Goal: Task Accomplishment & Management: Manage account settings

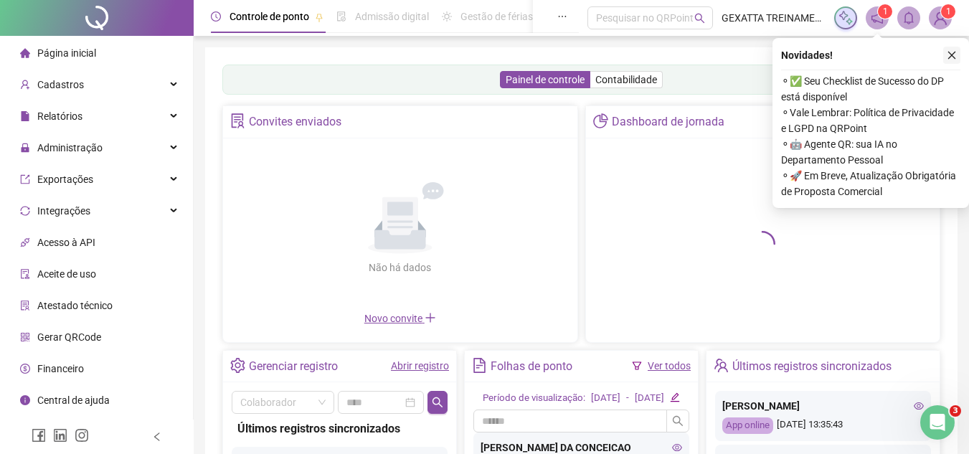
click at [953, 50] on button "button" at bounding box center [952, 55] width 17 height 17
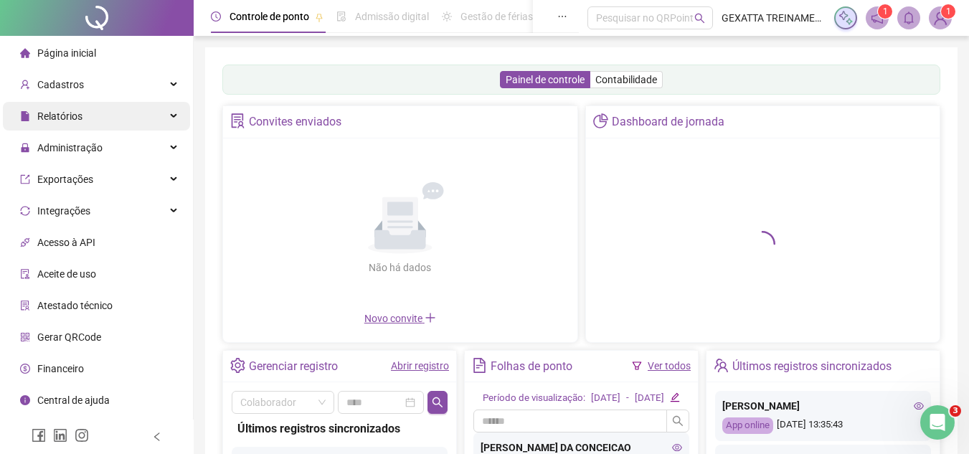
click at [108, 122] on div "Relatórios" at bounding box center [96, 116] width 187 height 29
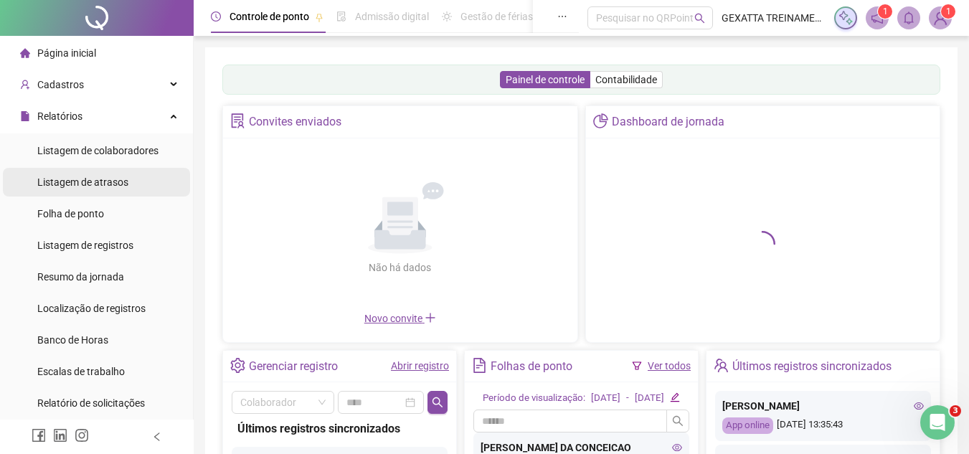
click at [116, 209] on li "Folha de ponto" at bounding box center [96, 213] width 187 height 29
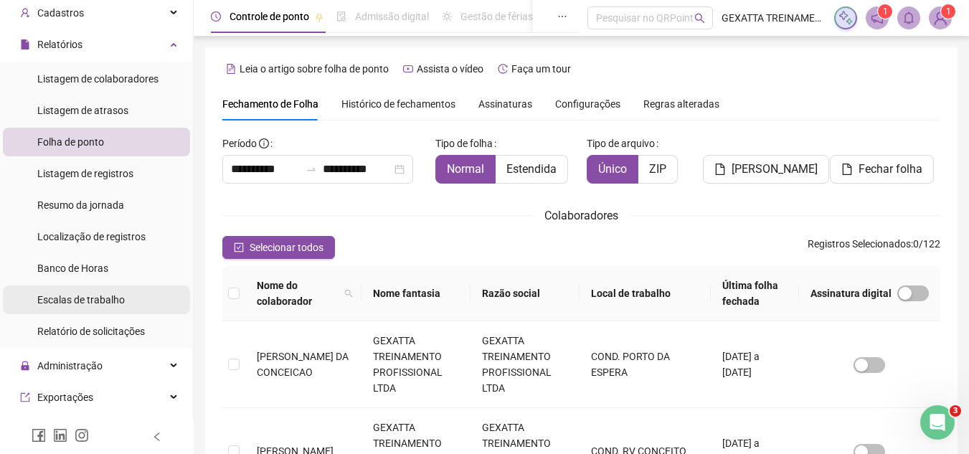
scroll to position [67, 0]
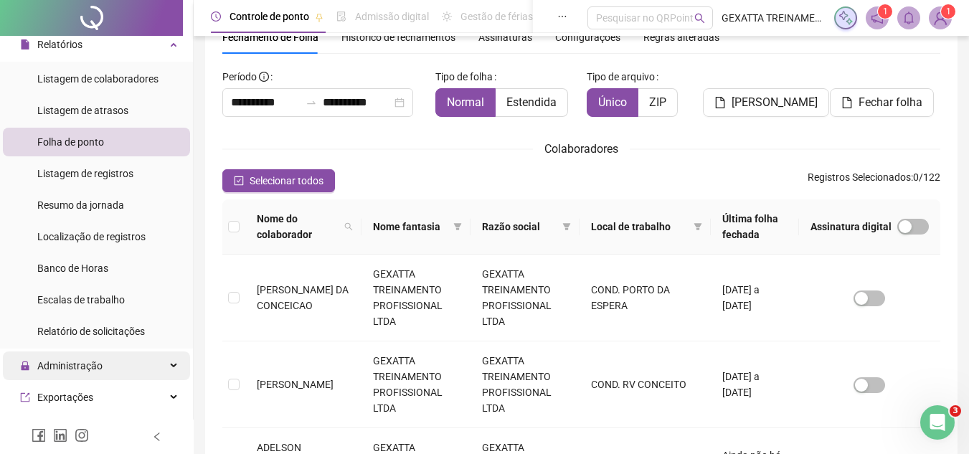
click at [94, 366] on span "Administração" at bounding box center [69, 365] width 65 height 11
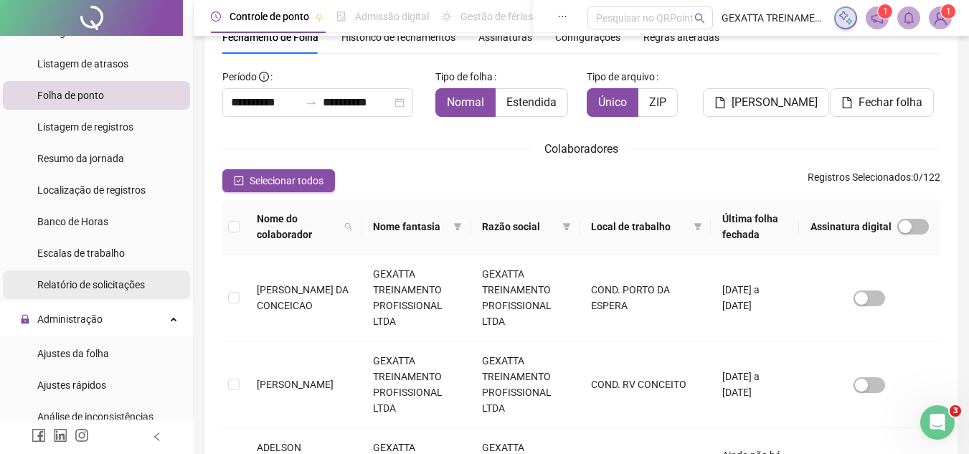
scroll to position [144, 0]
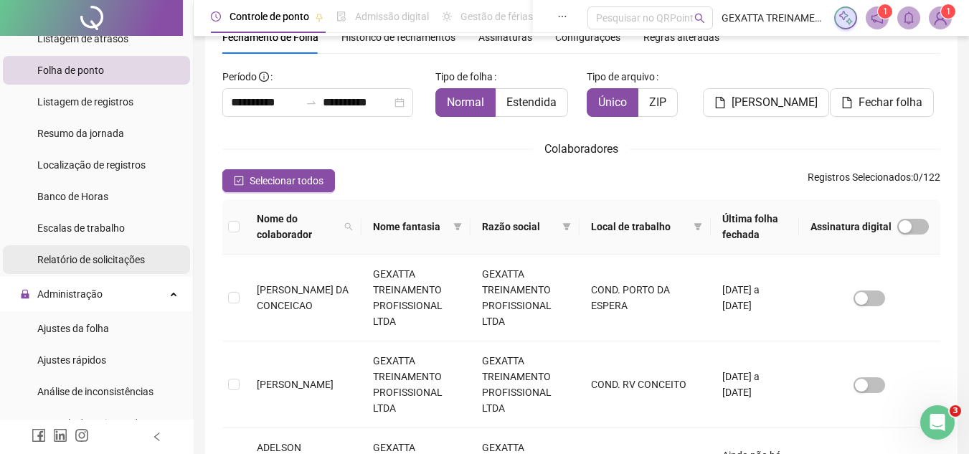
click at [103, 329] on span "Ajustes da folha" at bounding box center [73, 328] width 72 height 11
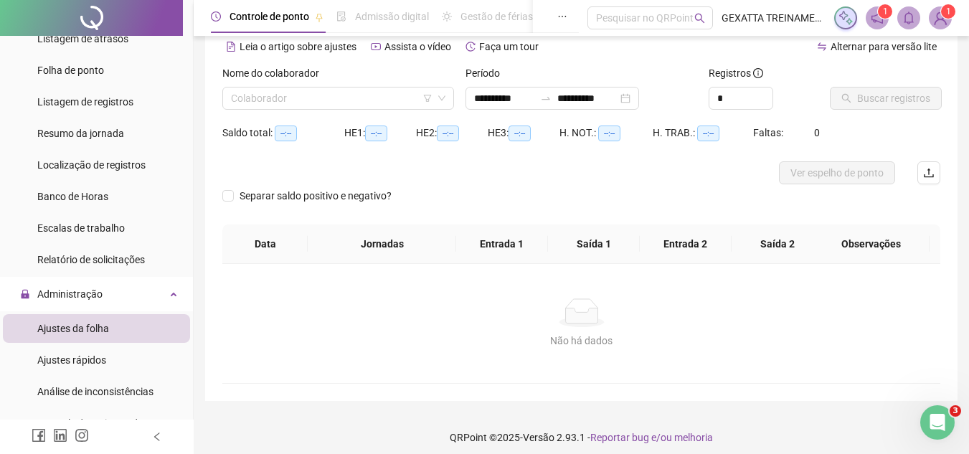
type input "**********"
click at [306, 98] on input "search" at bounding box center [332, 99] width 202 height 22
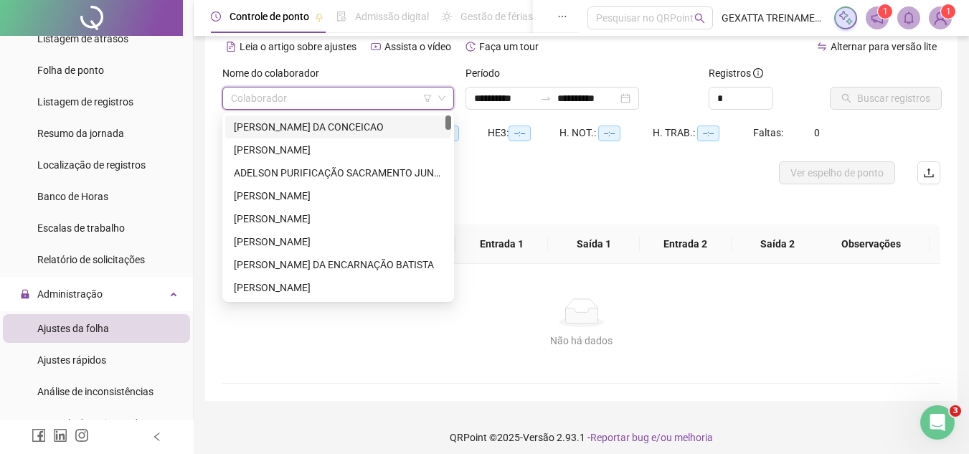
type input "*"
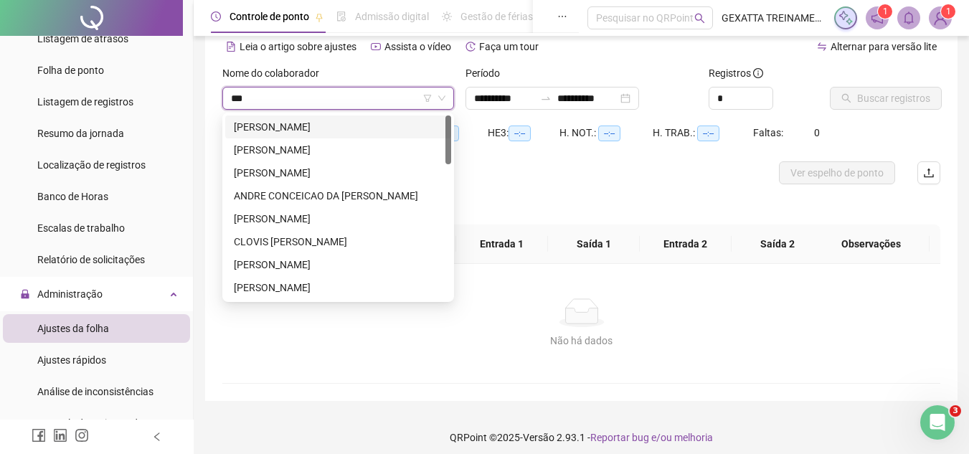
type input "****"
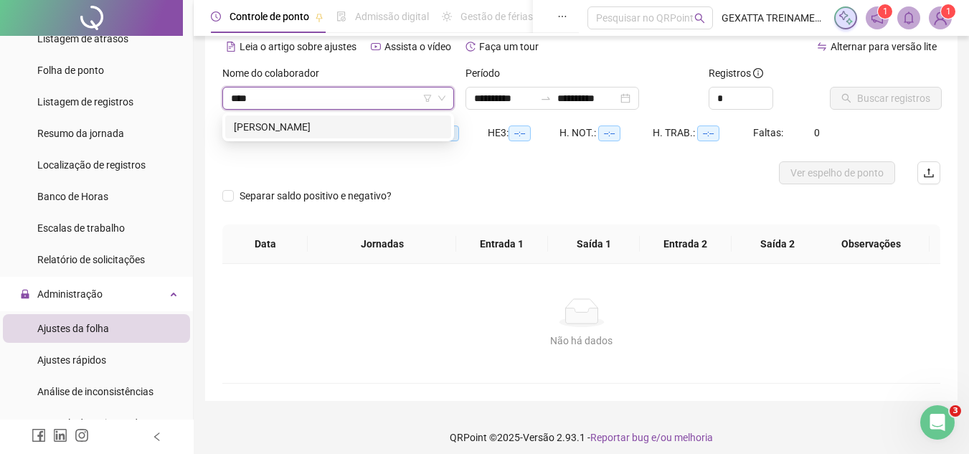
click at [312, 125] on div "[PERSON_NAME]" at bounding box center [338, 127] width 209 height 16
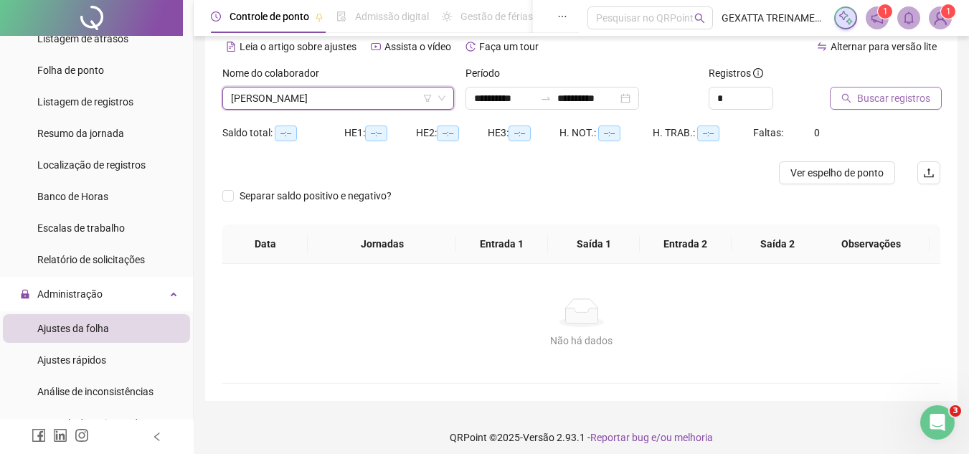
click at [868, 103] on span "Buscar registros" at bounding box center [894, 98] width 73 height 16
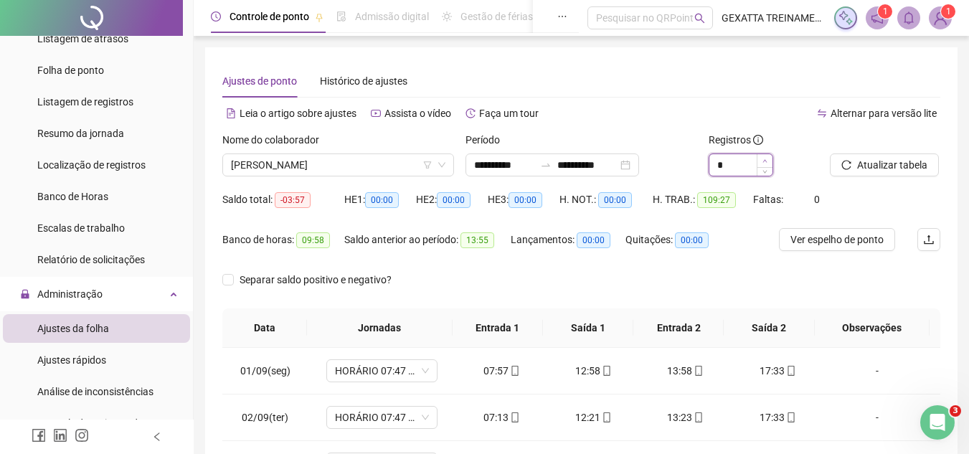
click at [761, 162] on span "Increase Value" at bounding box center [765, 160] width 16 height 13
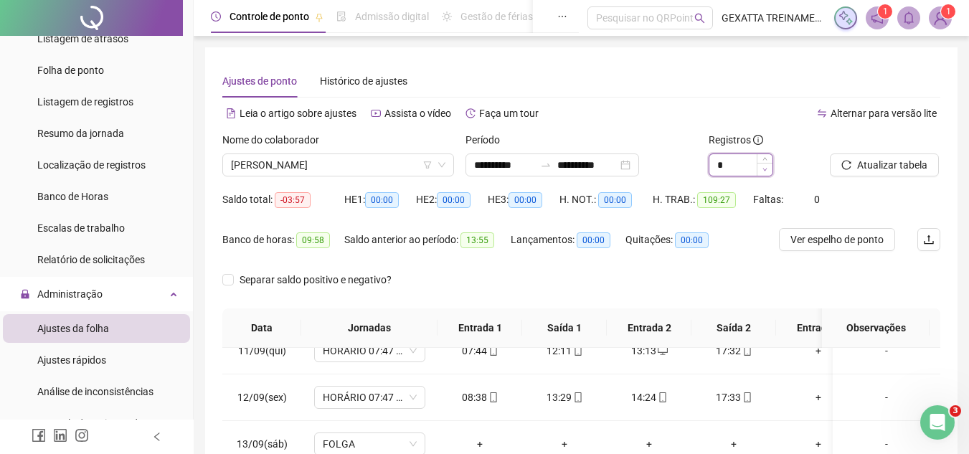
click at [764, 172] on span "Decrease Value" at bounding box center [765, 169] width 16 height 13
type input "*"
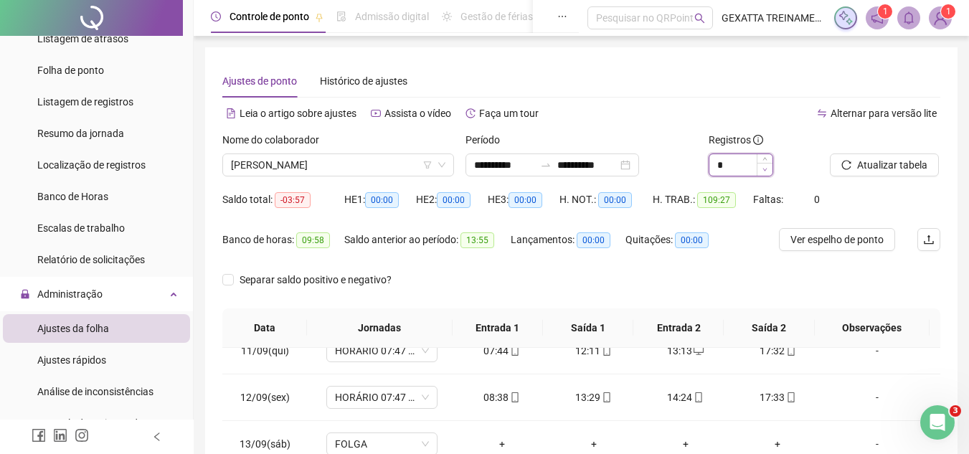
scroll to position [487, 0]
click at [821, 238] on span "Ver espelho de ponto" at bounding box center [837, 240] width 93 height 16
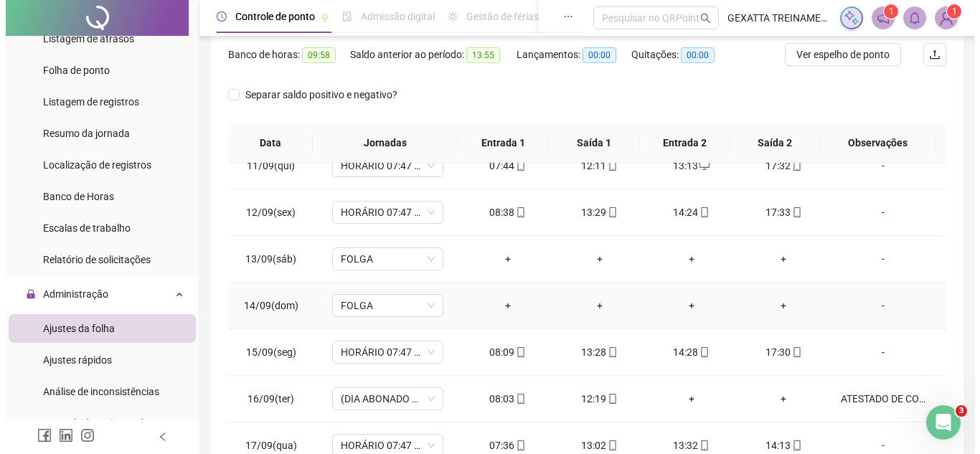
scroll to position [279, 0]
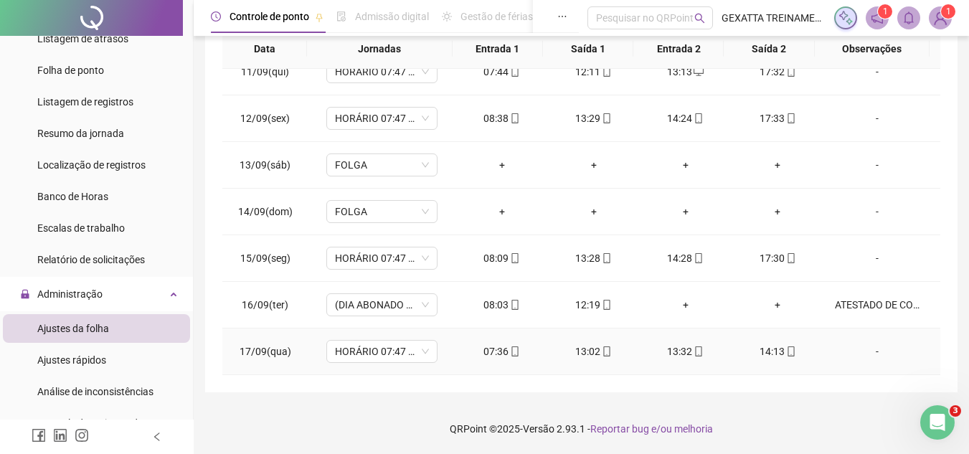
click at [868, 354] on div "-" at bounding box center [877, 352] width 85 height 16
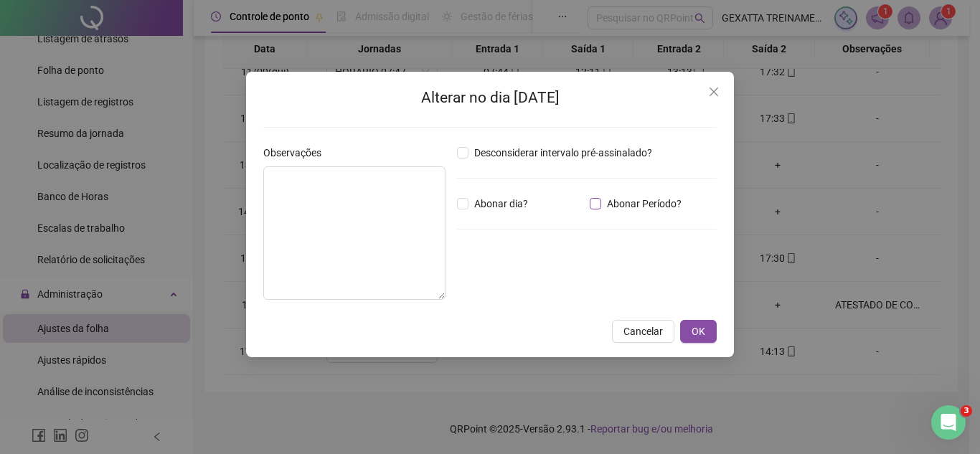
click at [628, 202] on span "Abonar Período?" at bounding box center [644, 204] width 86 height 16
click at [502, 283] on input "*****" at bounding box center [494, 282] width 57 height 17
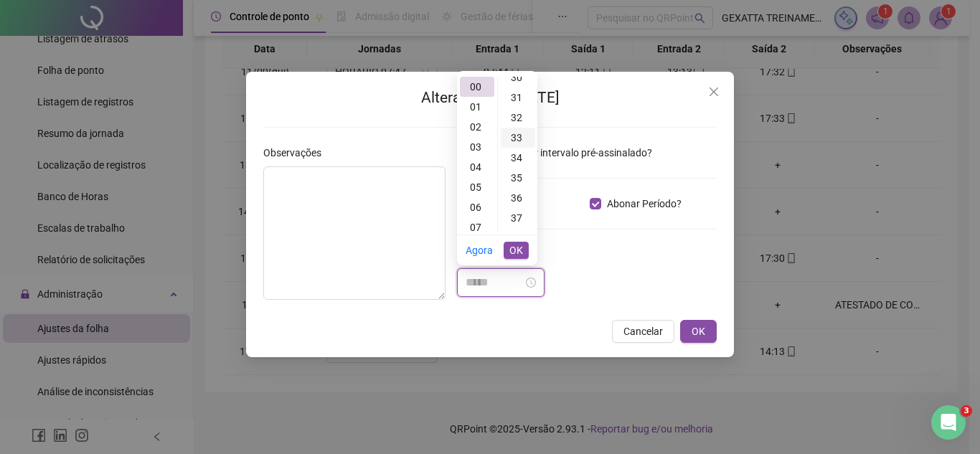
scroll to position [646, 0]
click at [517, 163] on div "36" at bounding box center [518, 164] width 34 height 20
click at [473, 124] on div "02" at bounding box center [477, 127] width 34 height 20
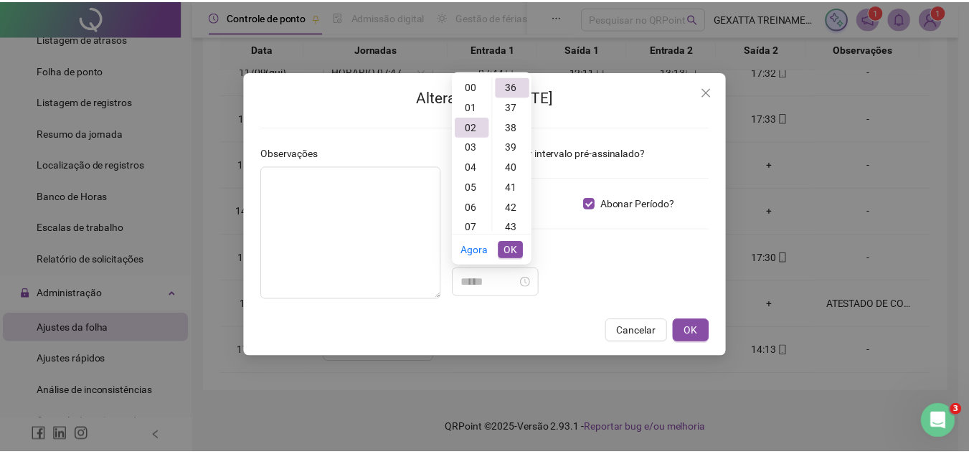
scroll to position [40, 0]
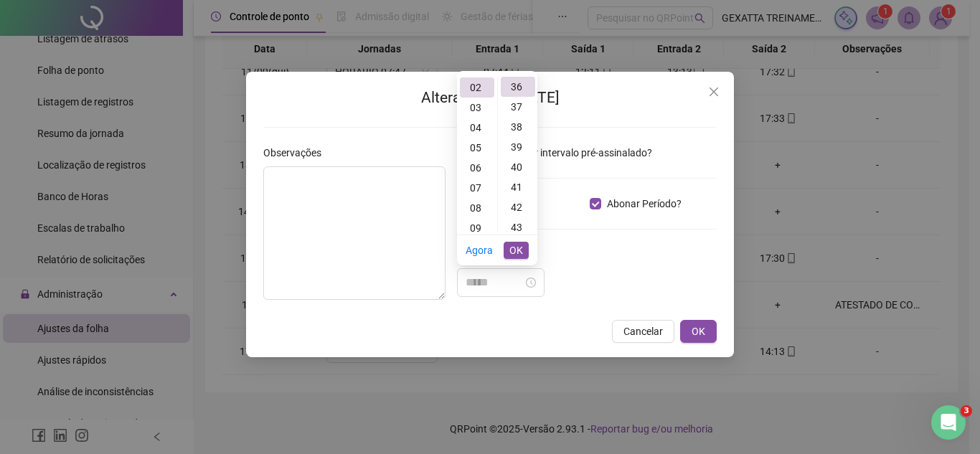
type input "*****"
click at [519, 246] on span "OK" at bounding box center [516, 251] width 14 height 16
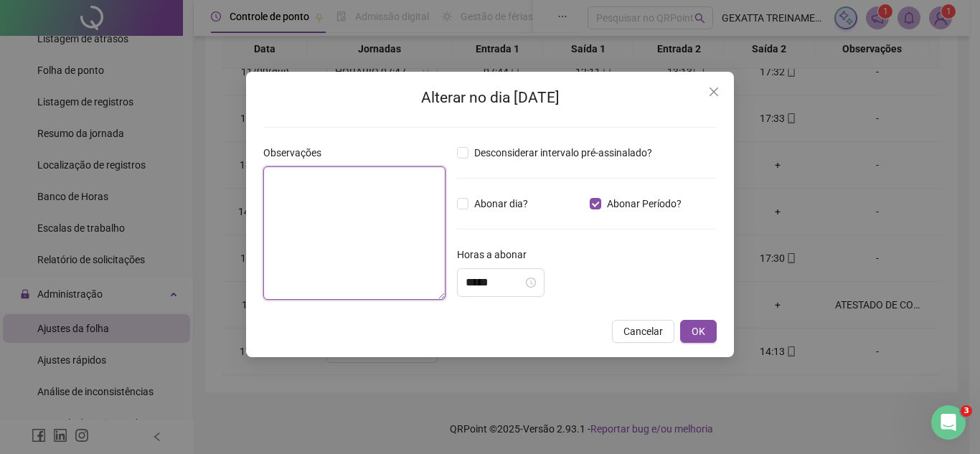
click at [390, 263] on textarea at bounding box center [354, 232] width 182 height 133
type textarea "**********"
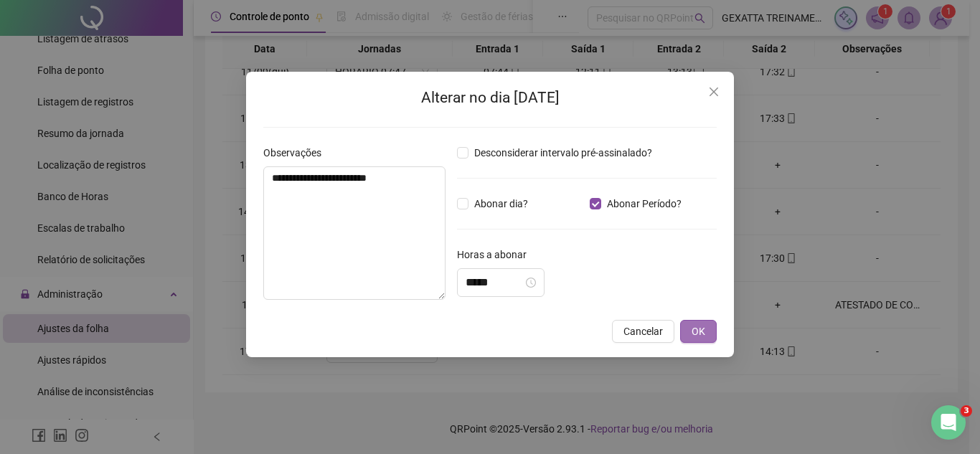
click at [698, 324] on span "OK" at bounding box center [699, 332] width 14 height 16
